Goal: Task Accomplishment & Management: Manage account settings

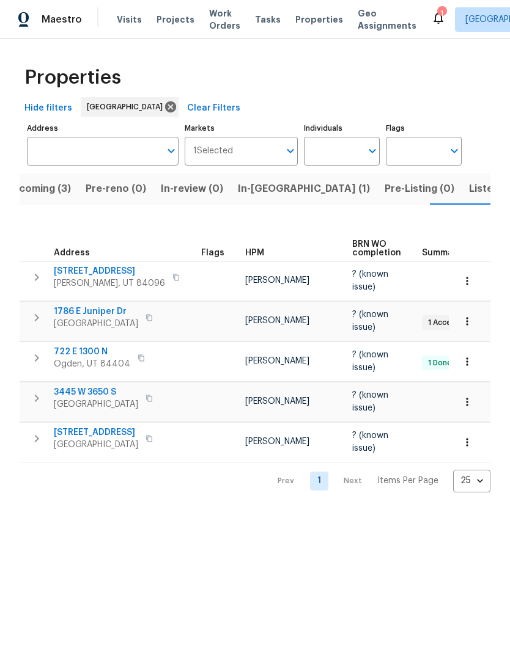
click at [469, 184] on span "Listed (18)" at bounding box center [494, 188] width 51 height 17
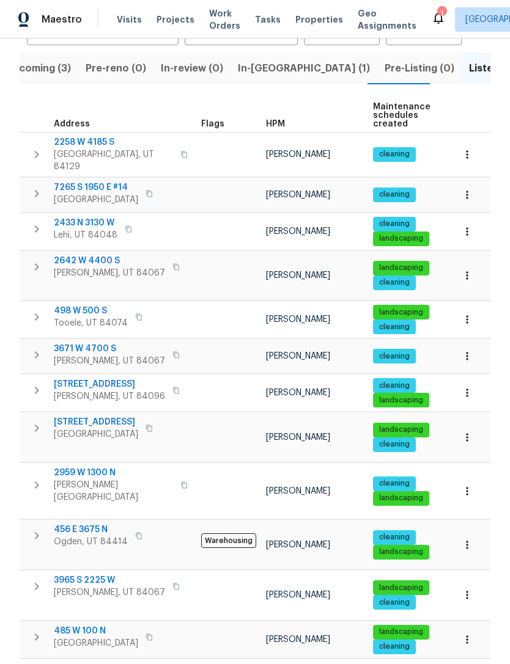
scroll to position [121, 0]
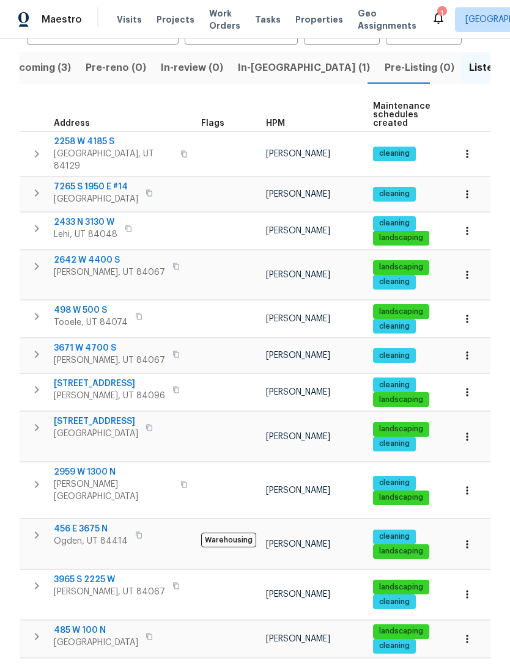
click at [282, 120] on span "HPM" at bounding box center [275, 123] width 19 height 9
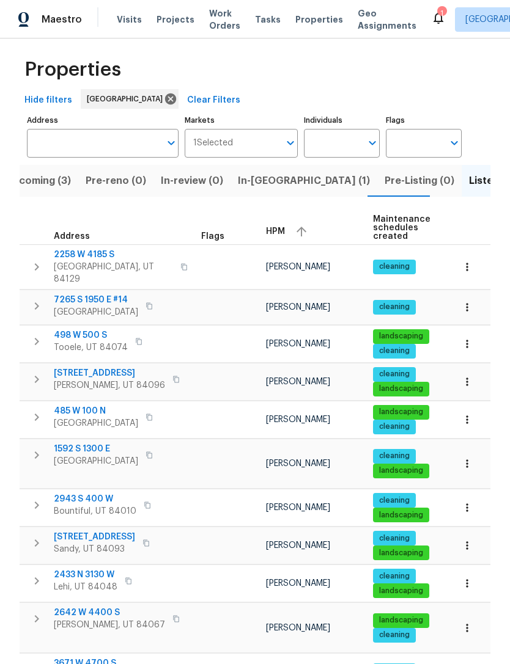
scroll to position [8, 0]
click at [120, 142] on input "Address" at bounding box center [93, 143] width 133 height 29
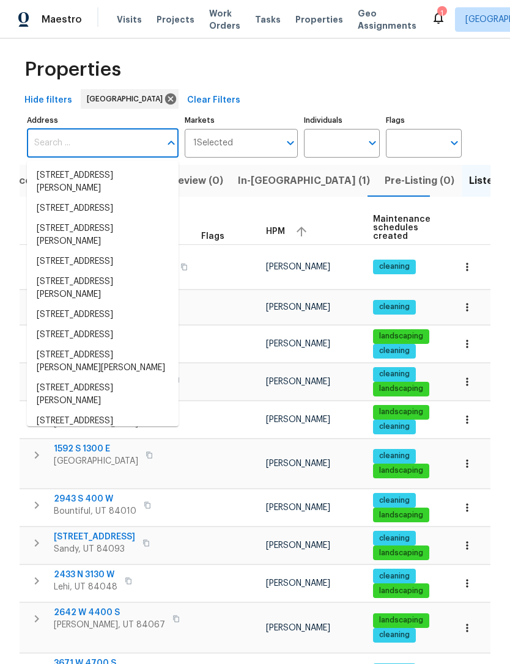
click at [100, 145] on input "Address" at bounding box center [93, 143] width 133 height 29
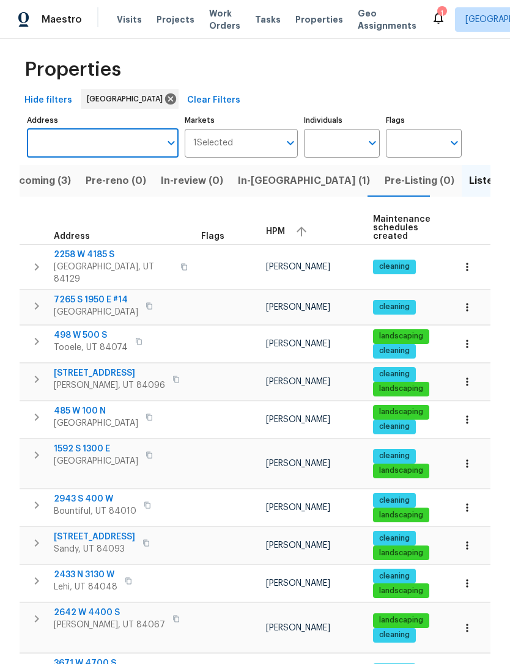
paste input "2258 W 4185 S, Taylorsville, UT 84129"
type input "2258 W 4185 S, Taylorsville, UT 84129"
click at [116, 178] on li "2258 W 4185 S Taylorsville UT 84129" at bounding box center [103, 176] width 152 height 20
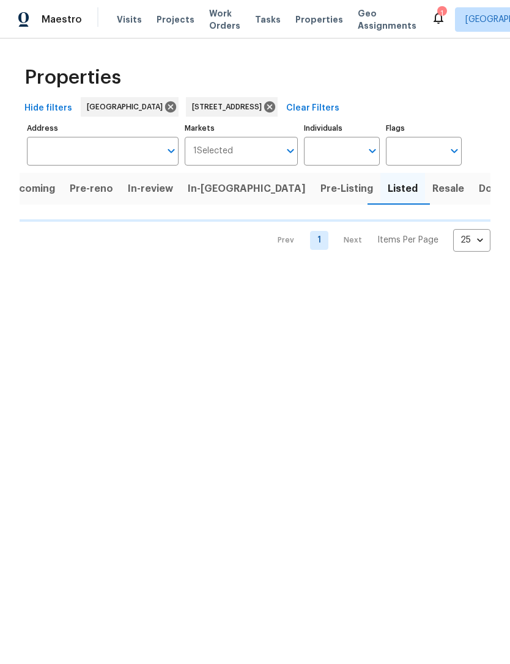
scroll to position [0, 11]
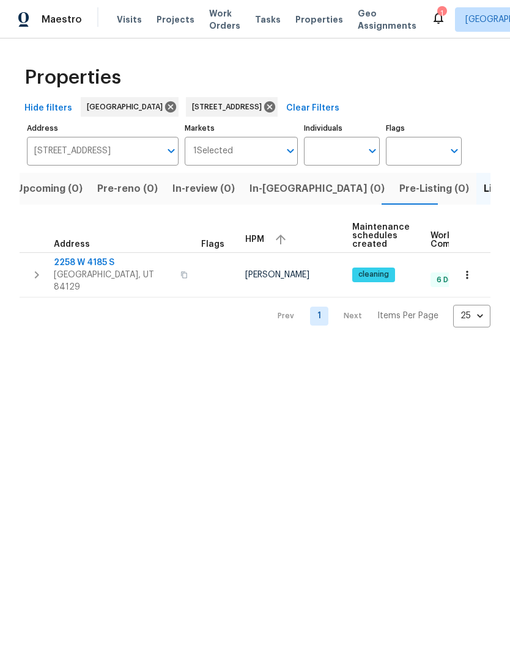
click at [92, 266] on span "2258 W 4185 S" at bounding box center [113, 263] width 119 height 12
click at [275, 108] on icon at bounding box center [269, 106] width 11 height 11
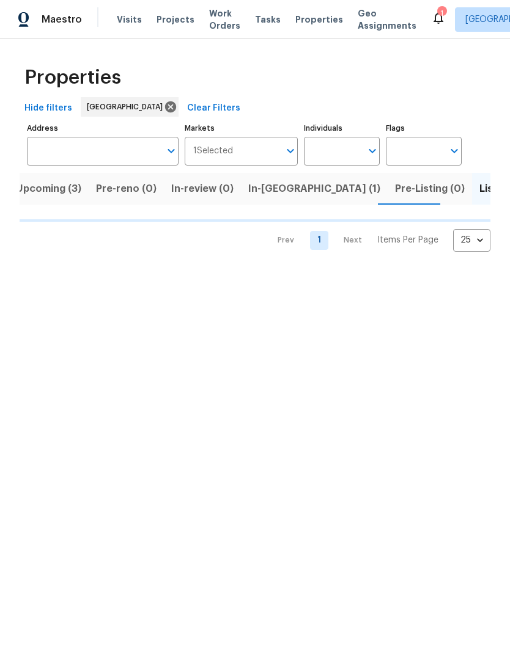
click at [479, 184] on span "Listed (18)" at bounding box center [504, 188] width 51 height 17
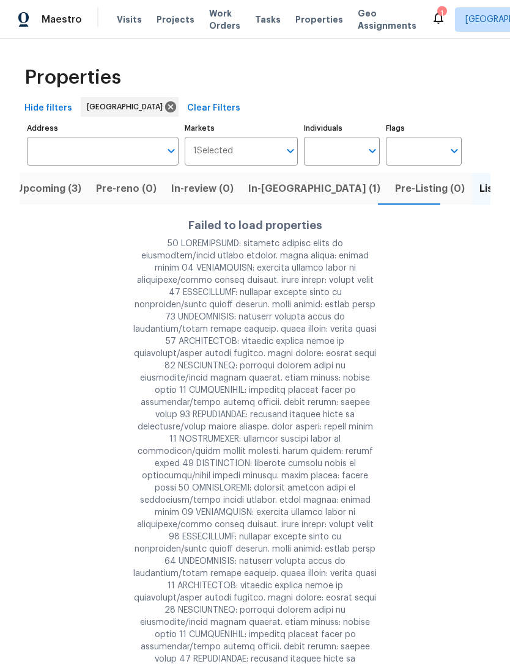
click at [479, 189] on span "Listed (18)" at bounding box center [504, 188] width 51 height 17
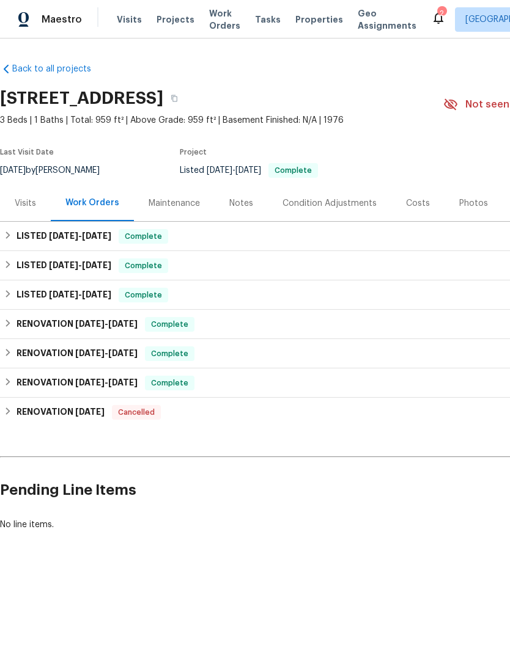
click at [241, 196] on div "Notes" at bounding box center [241, 203] width 53 height 36
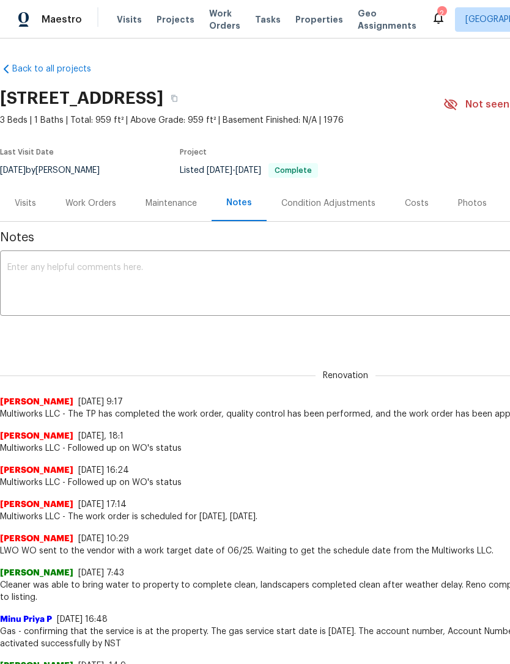
click at [115, 269] on textarea at bounding box center [345, 284] width 676 height 43
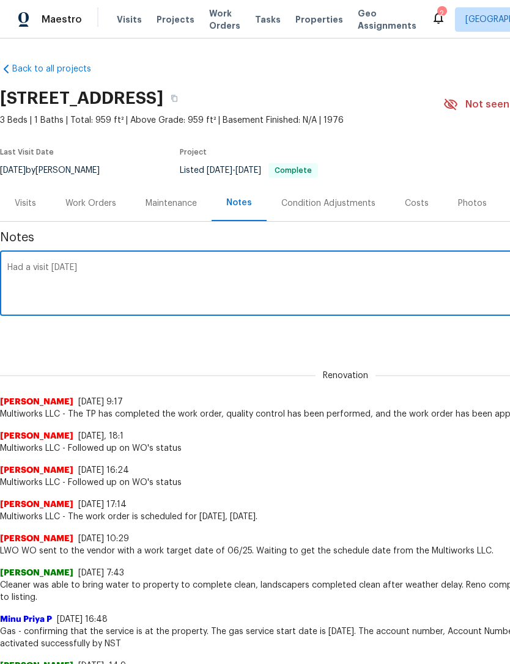
click at [23, 273] on textarea "Had a visit today" at bounding box center [345, 284] width 676 height 43
click at [29, 268] on textarea "Had a visit today" at bounding box center [345, 284] width 676 height 43
click at [163, 274] on textarea "Had P1 visit today" at bounding box center [345, 284] width 676 height 43
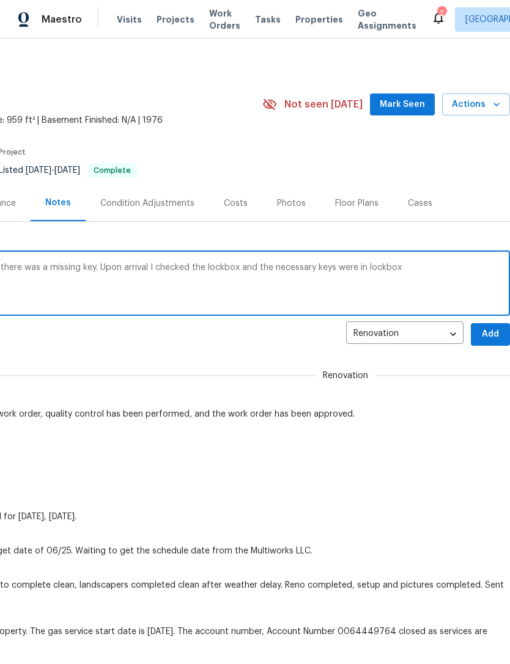
click at [270, 273] on textarea "Had P1 visit today, realtor stated there was a missing key. Upon arrival I chec…" at bounding box center [164, 284] width 676 height 43
click at [270, 261] on div "Had P1 visit today, realtor stated there was a missing key. Upon arrival I chec…" at bounding box center [164, 285] width 691 height 62
click at [263, 270] on textarea "Had P1 visit today, realtor stated there was a missing key. Upon arrival I chec…" at bounding box center [164, 284] width 676 height 43
click at [408, 277] on textarea "Had P1 visit today, realtor stated there was a missing key. Upon arrival I chec…" at bounding box center [164, 284] width 676 height 43
type textarea "Had P1 visit today, realtor stated there was a missing key. Upon arrival I chec…"
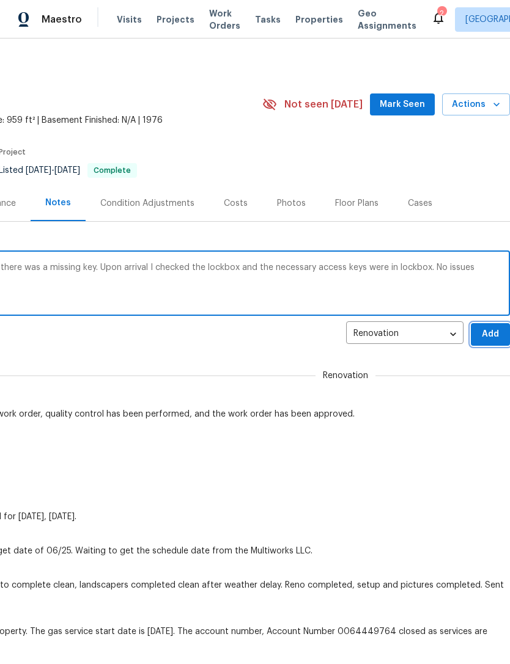
click at [486, 337] on span "Add" at bounding box center [490, 334] width 20 height 15
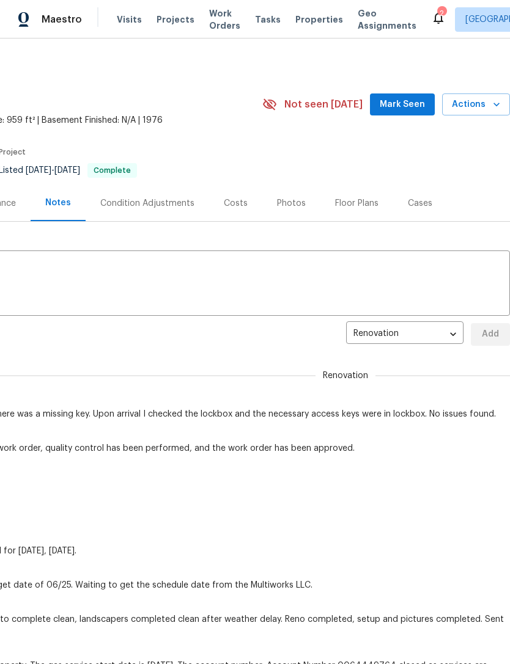
click at [419, 94] on button "Mark Seen" at bounding box center [402, 105] width 65 height 23
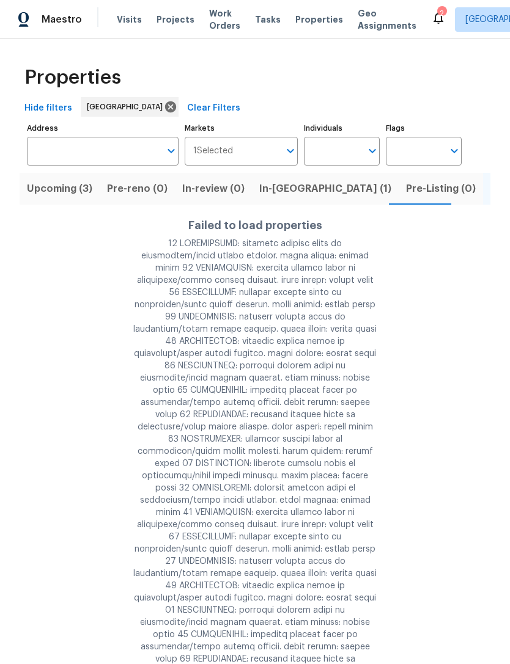
click at [73, 192] on span "Upcoming (3)" at bounding box center [59, 188] width 65 height 17
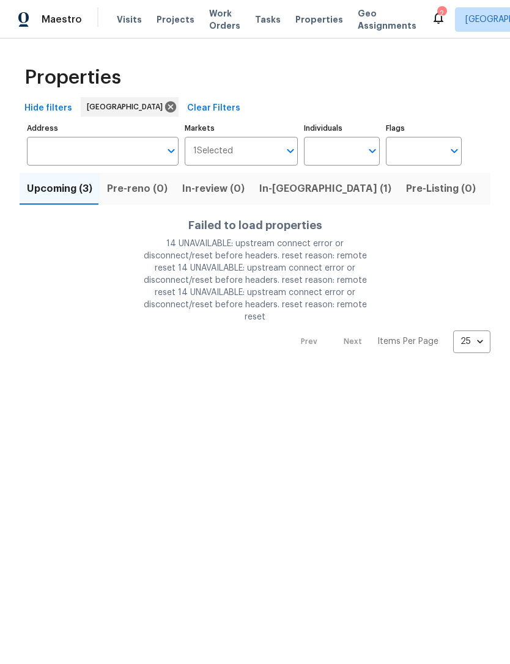
click at [131, 197] on span "Pre-reno (0)" at bounding box center [137, 188] width 61 height 17
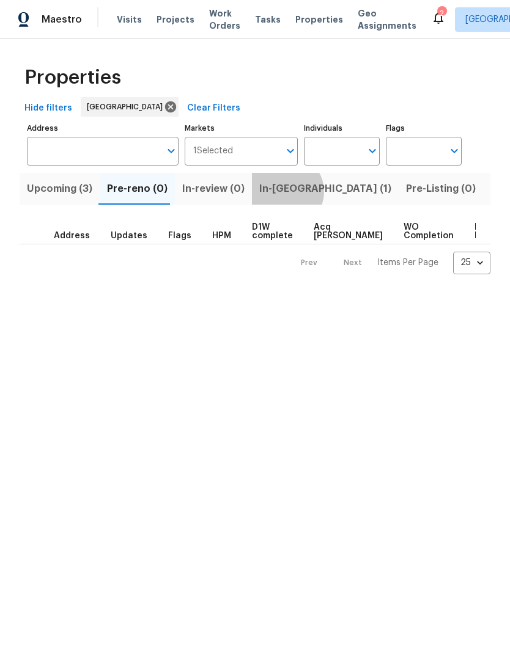
click at [278, 193] on span "In-[GEOGRAPHIC_DATA] (1)" at bounding box center [325, 188] width 132 height 17
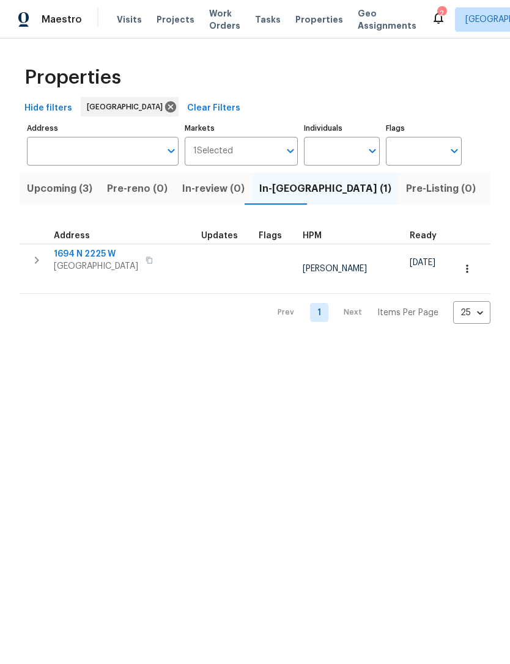
click at [59, 187] on span "Upcoming (3)" at bounding box center [59, 188] width 65 height 17
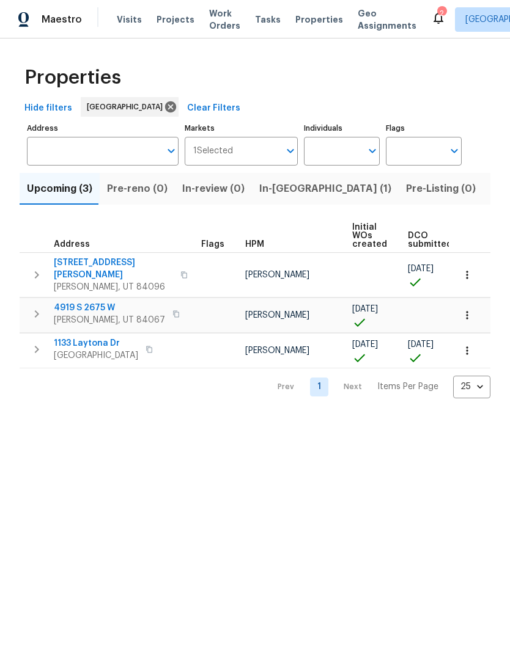
click at [490, 195] on span "Listed (18)" at bounding box center [515, 188] width 51 height 17
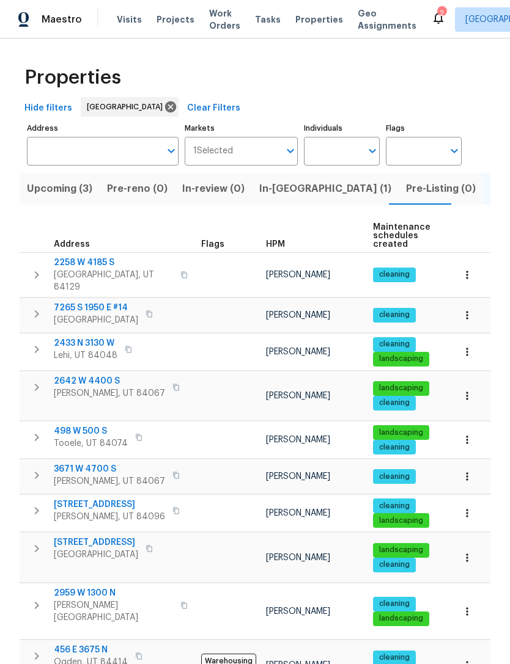
click at [84, 425] on span "498 W 500 S" at bounding box center [91, 431] width 74 height 12
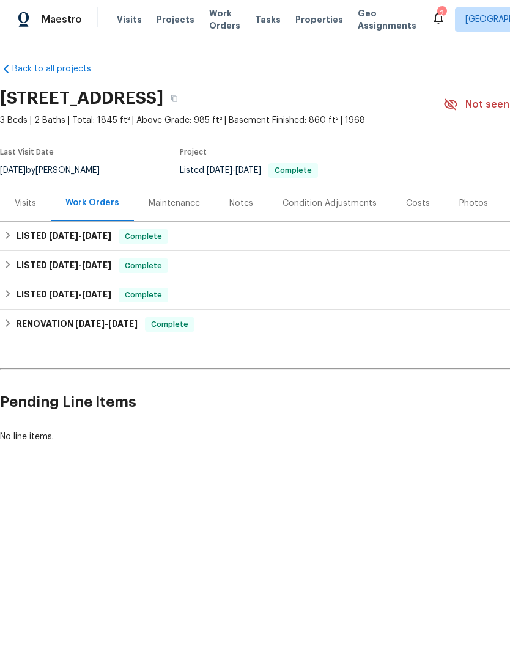
click at [21, 203] on div "Visits" at bounding box center [25, 203] width 21 height 12
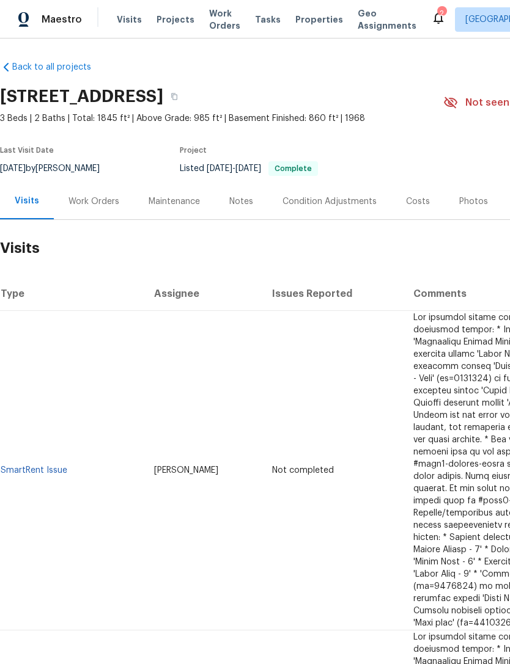
scroll to position [2, 0]
